Goal: Task Accomplishment & Management: Manage account settings

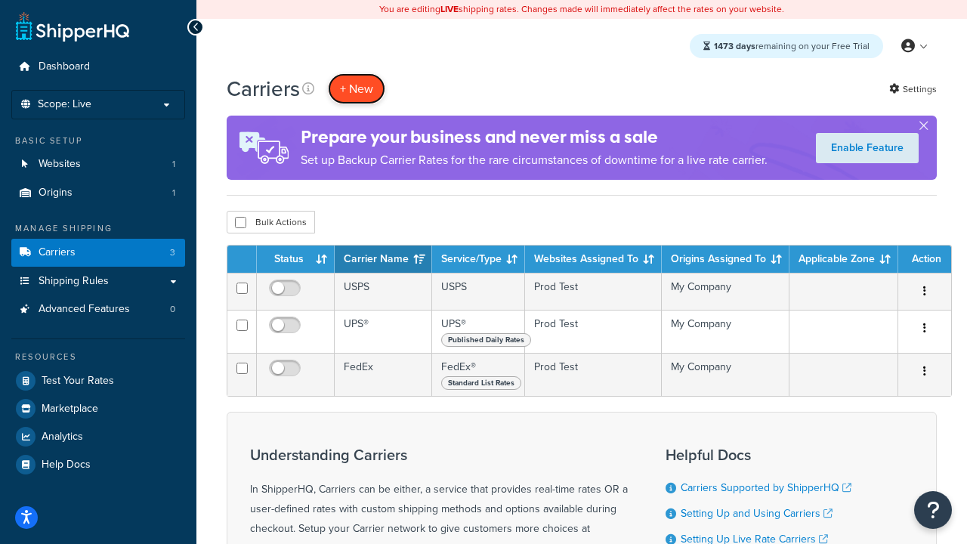
click at [357, 88] on button "+ New" at bounding box center [356, 88] width 57 height 31
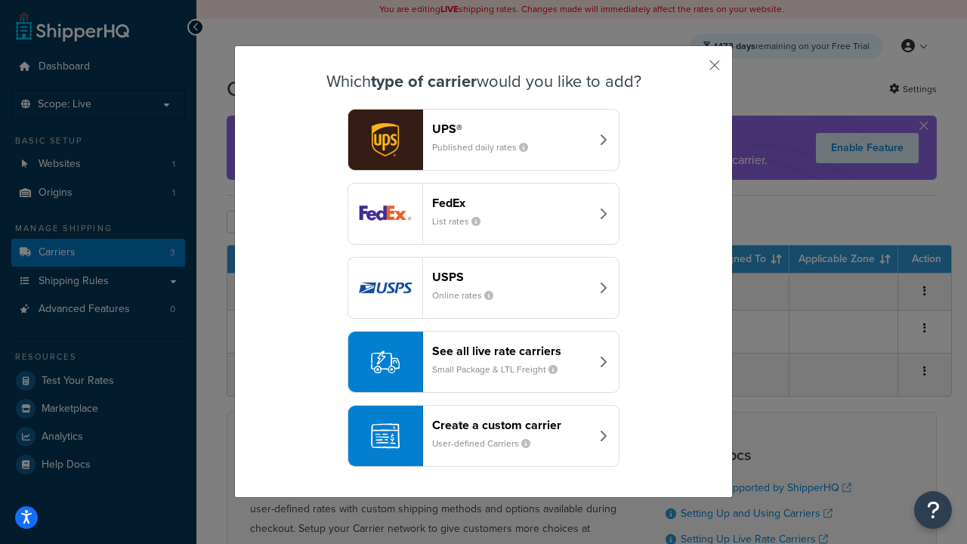
click at [484, 214] on div "FedEx List rates" at bounding box center [511, 214] width 158 height 36
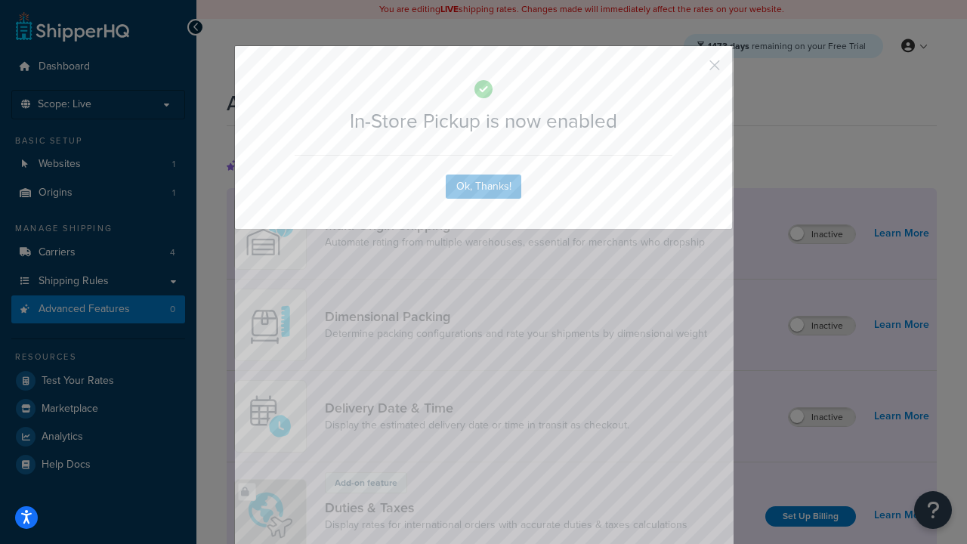
scroll to position [490, 0]
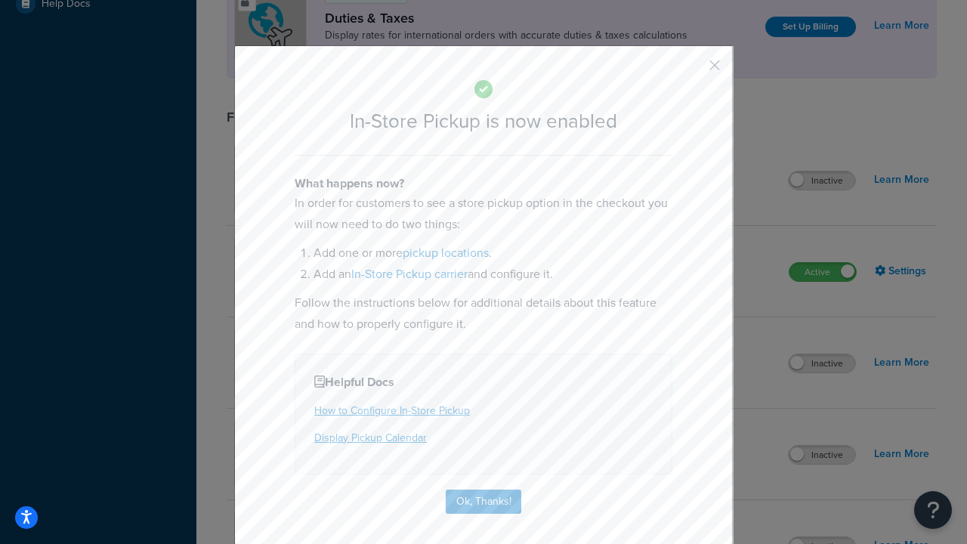
click at [692, 70] on button "button" at bounding box center [693, 71] width 4 height 4
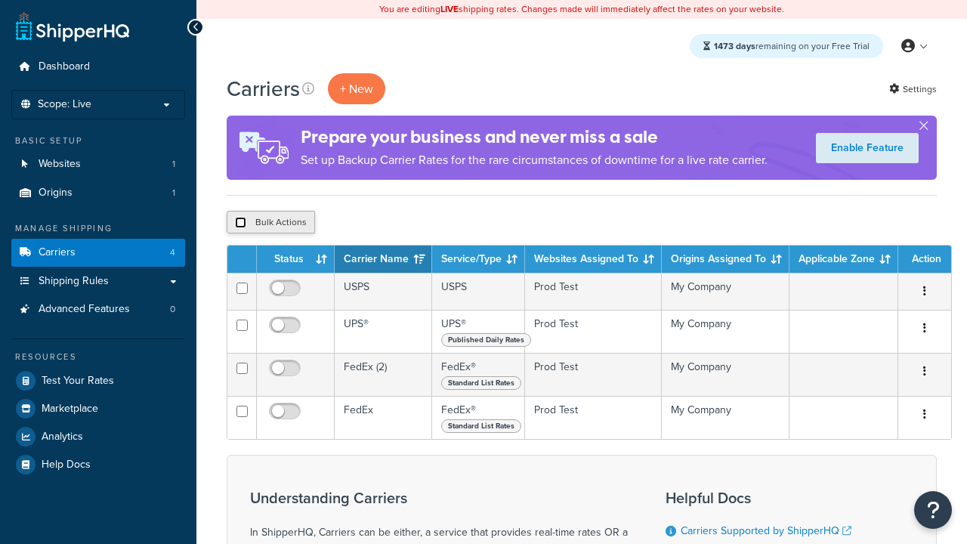
click at [240, 223] on input "checkbox" at bounding box center [240, 222] width 11 height 11
checkbox input "true"
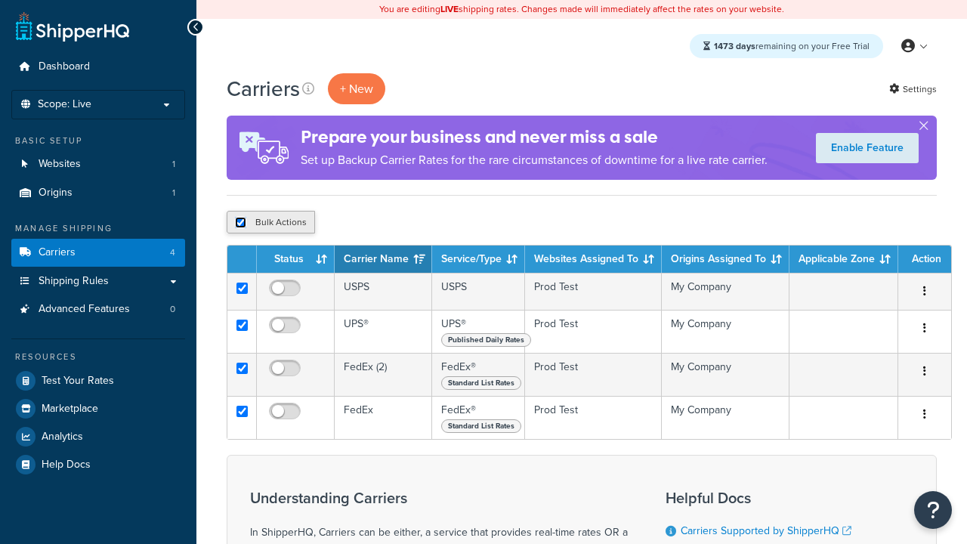
checkbox input "true"
click at [0, 0] on button "Delete" at bounding box center [0, 0] width 0 height 0
